Goal: Transaction & Acquisition: Book appointment/travel/reservation

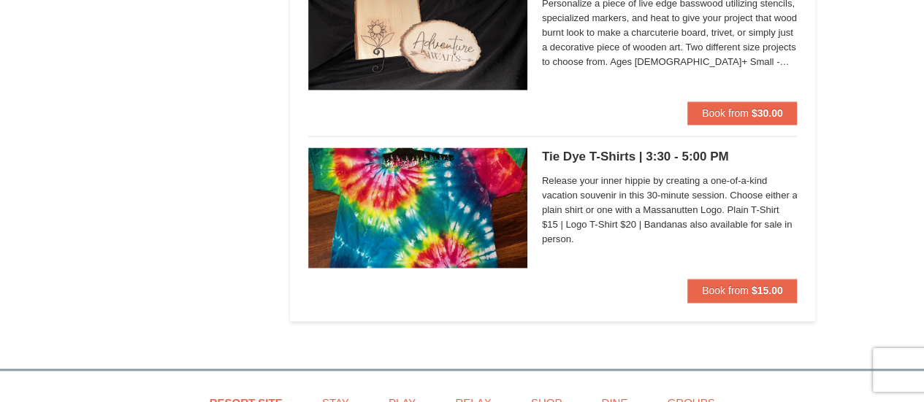
scroll to position [1095, 0]
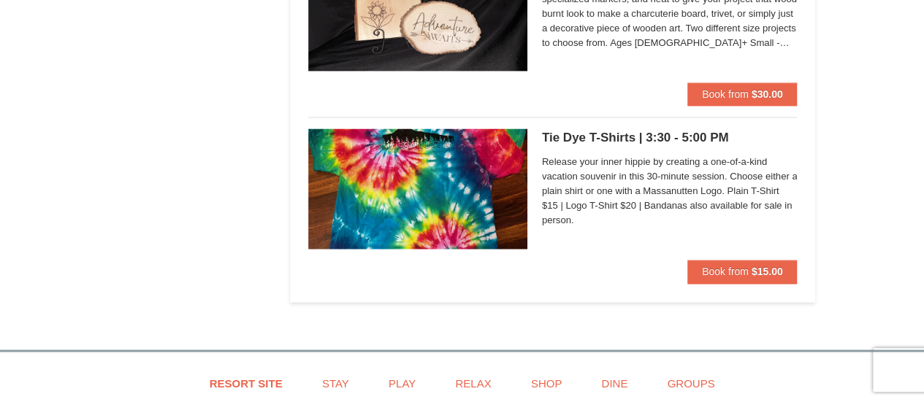
click at [470, 138] on img at bounding box center [417, 189] width 219 height 120
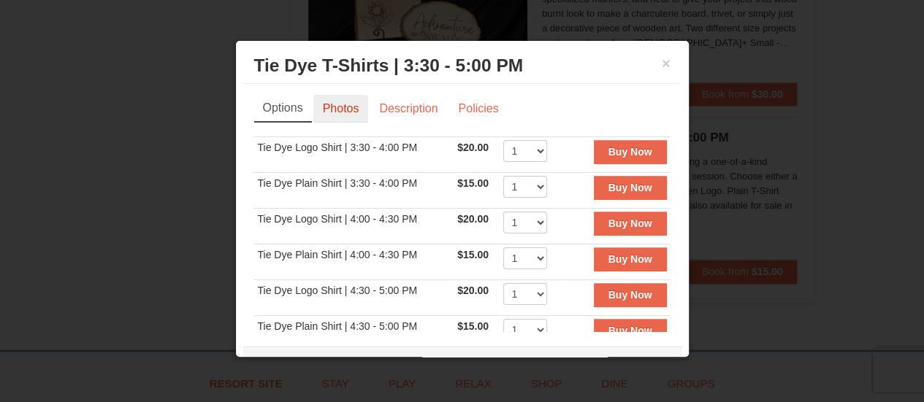
click at [337, 113] on link "Photos" at bounding box center [340, 109] width 55 height 28
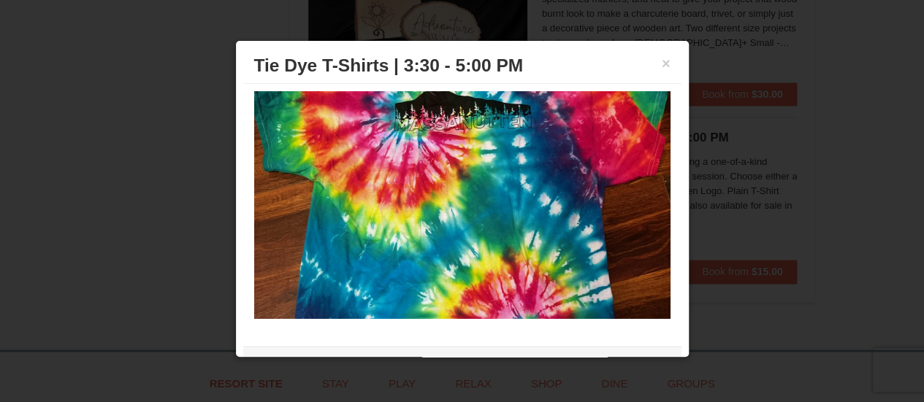
scroll to position [0, 0]
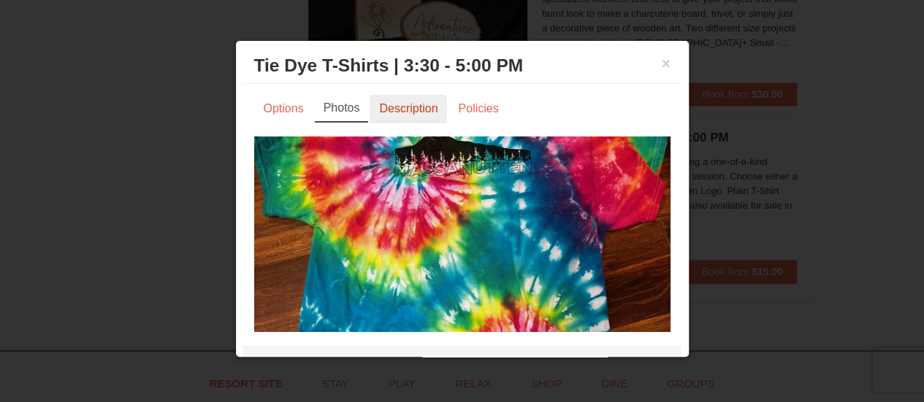
click at [394, 110] on link "Description" at bounding box center [407, 109] width 77 height 28
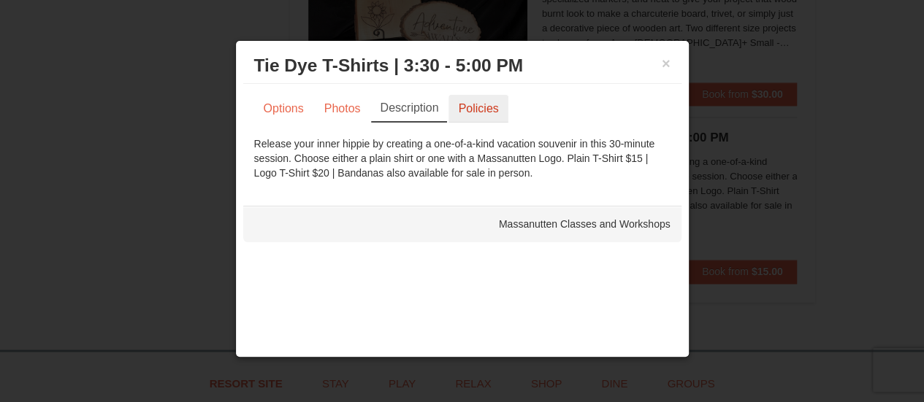
click at [483, 108] on link "Policies" at bounding box center [477, 109] width 59 height 28
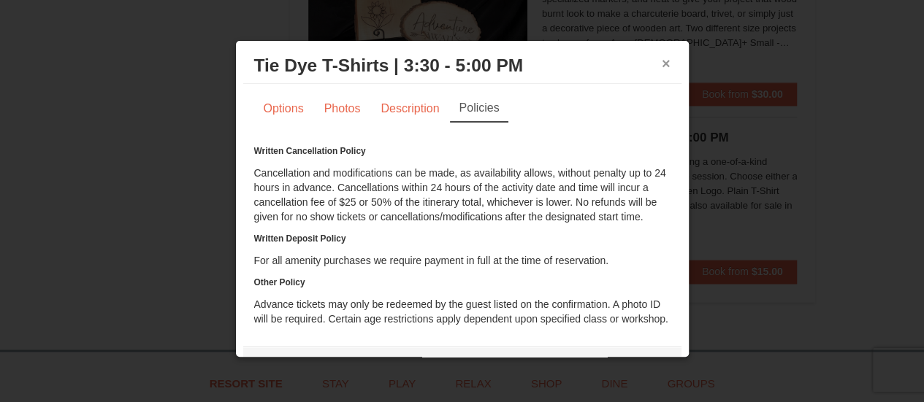
click at [662, 66] on button "×" at bounding box center [666, 63] width 9 height 15
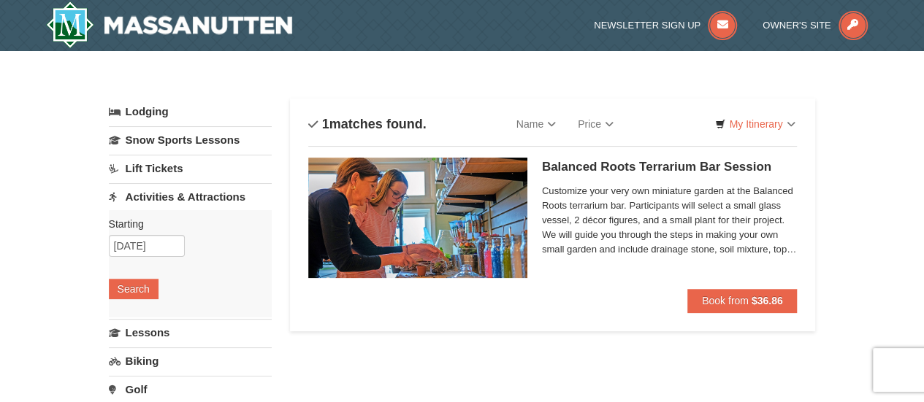
scroll to position [73, 0]
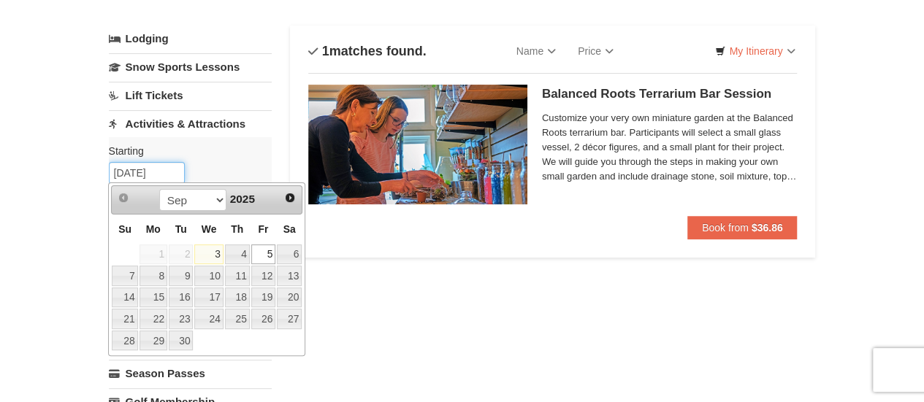
drag, startPoint x: 165, startPoint y: 172, endPoint x: 48, endPoint y: 176, distance: 116.9
click at [155, 272] on link "8" at bounding box center [153, 276] width 28 height 20
type input "[DATE]"
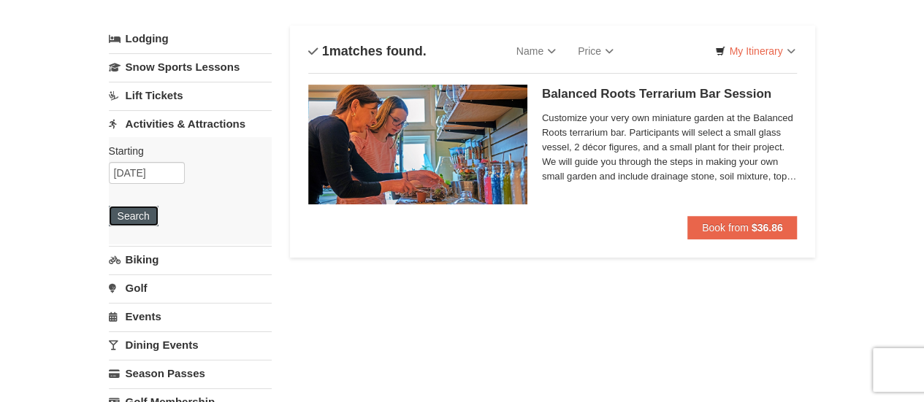
click at [130, 215] on button "Search" at bounding box center [134, 216] width 50 height 20
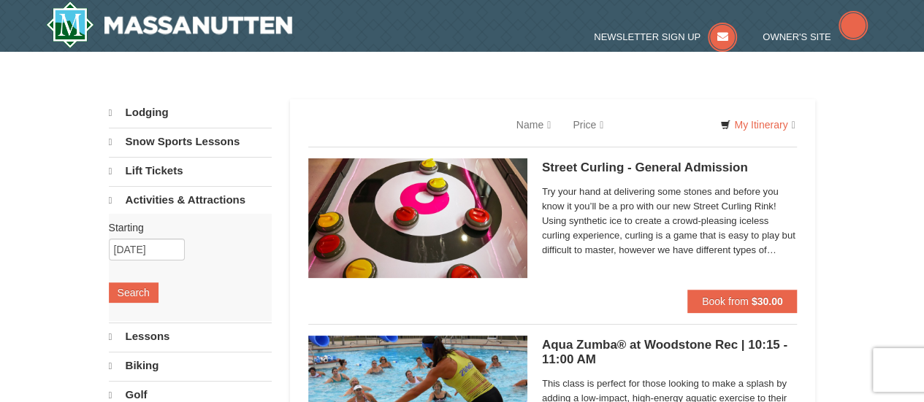
select select "9"
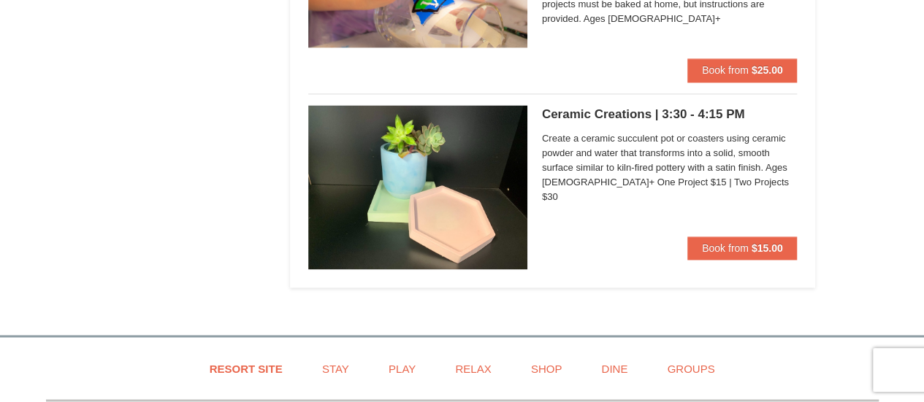
scroll to position [3870, 0]
